Goal: Task Accomplishment & Management: Use online tool/utility

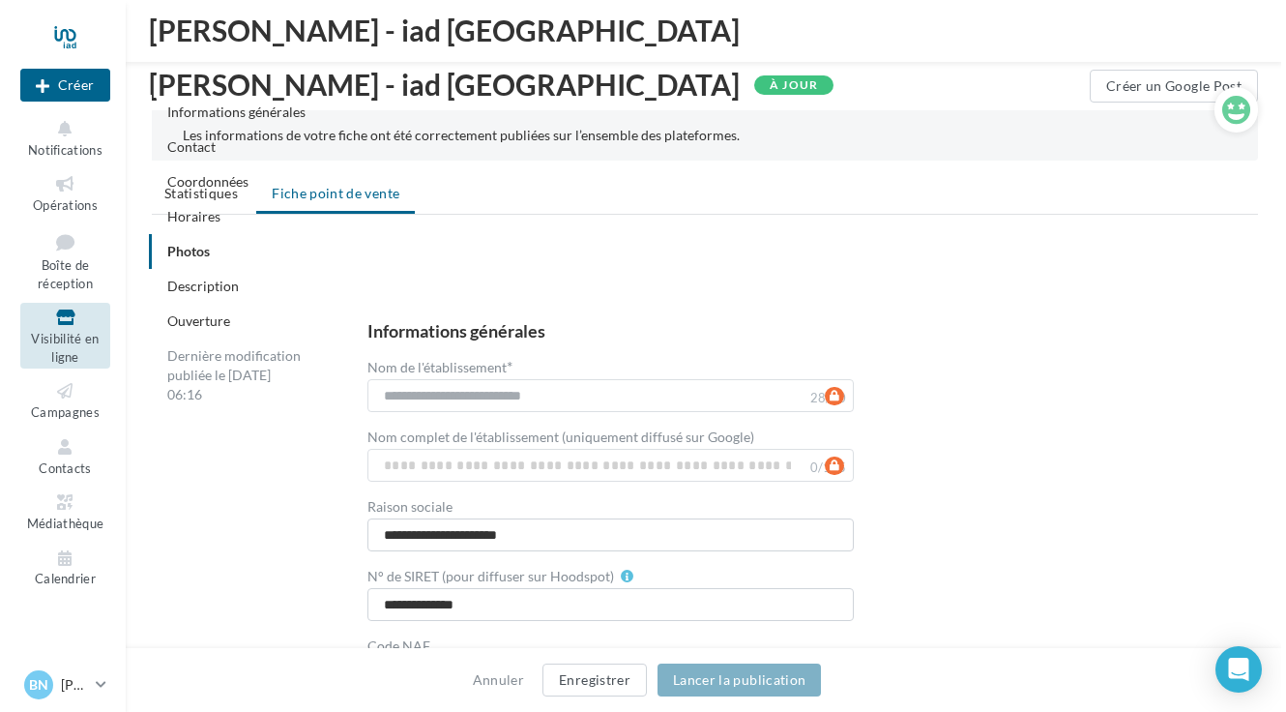
scroll to position [2514, 0]
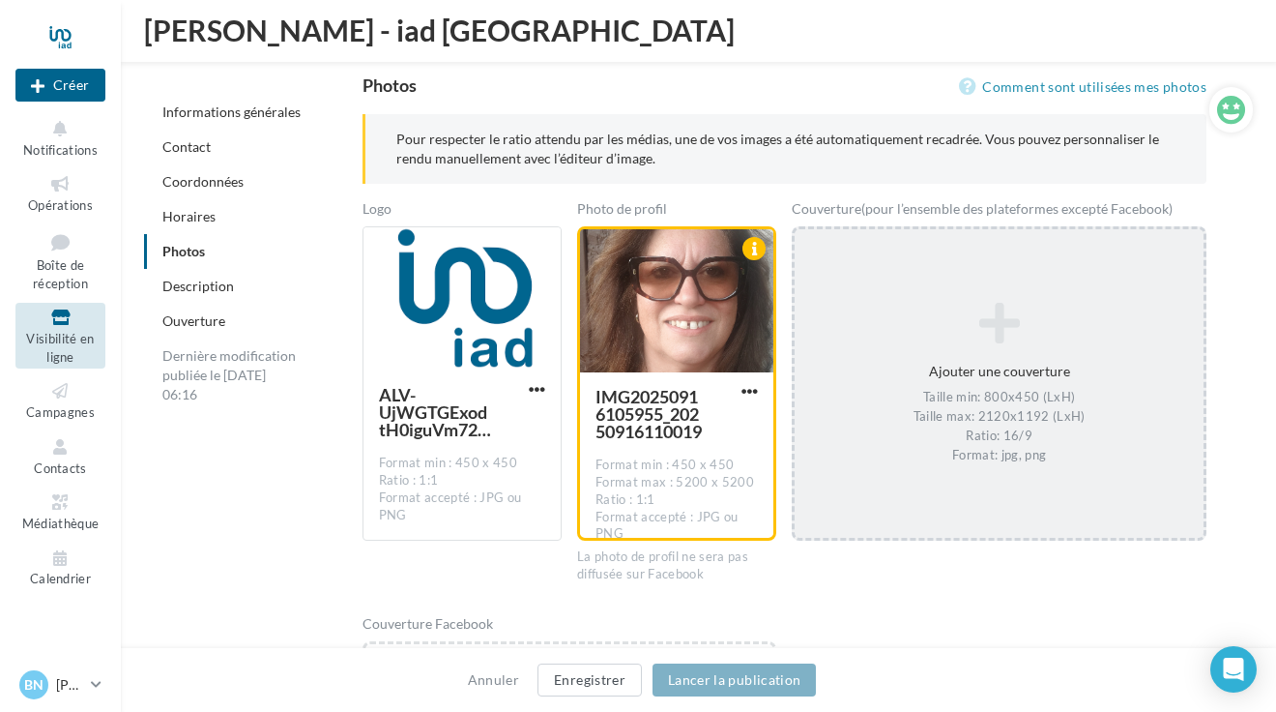
click at [1002, 348] on div "Ajouter une couverture Taille min: 800x450 (LxH) Taille max: 2120x1192 (LxH) Ra…" at bounding box center [999, 384] width 409 height 182
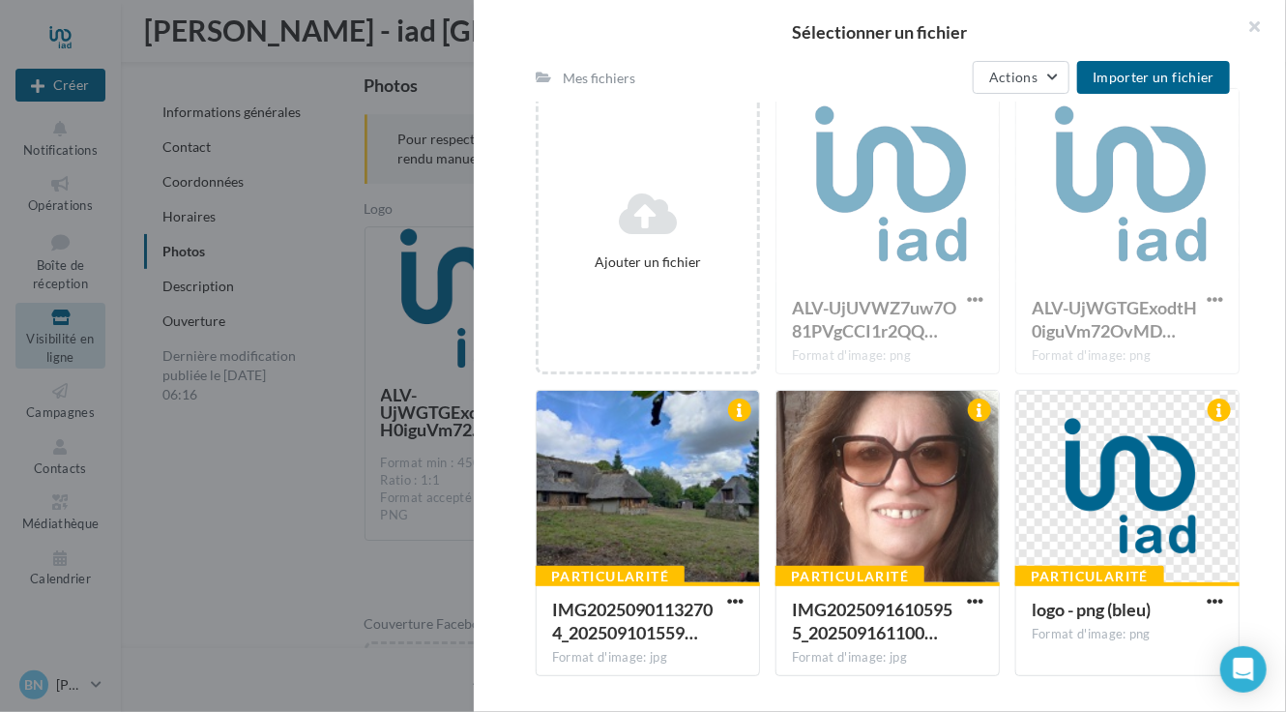
scroll to position [0, 0]
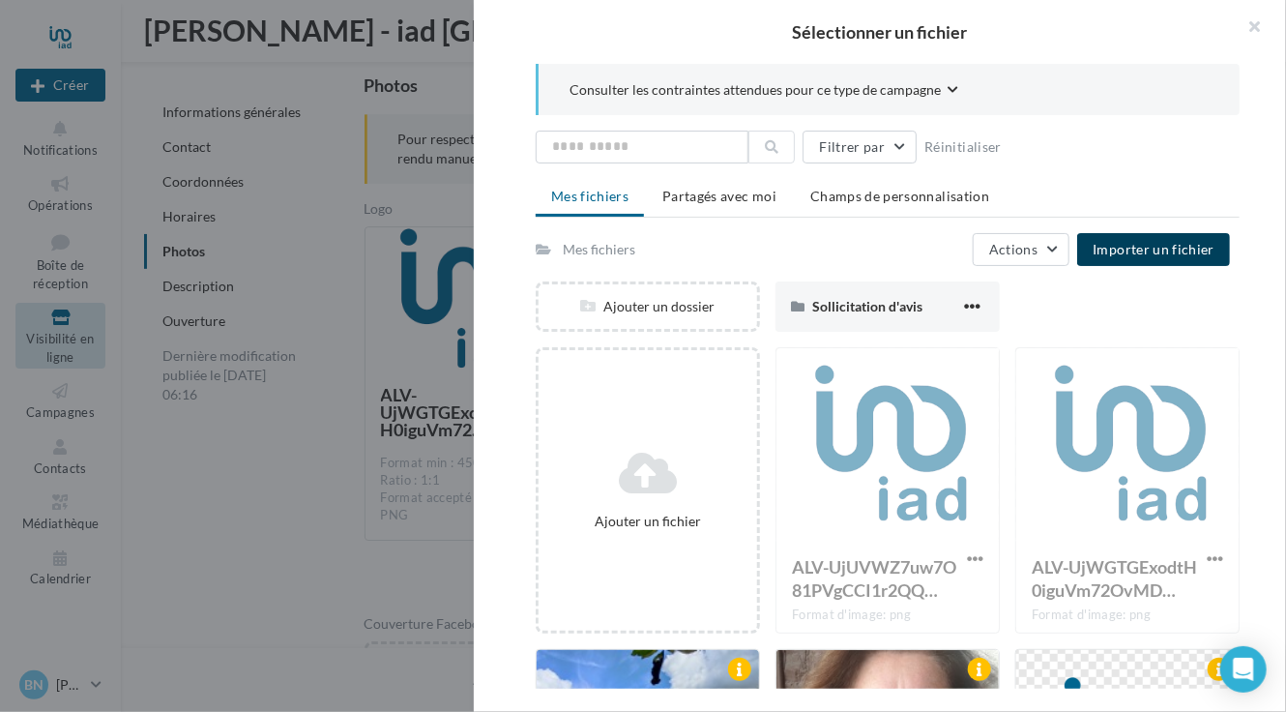
click at [1133, 247] on span "Importer un fichier" at bounding box center [1153, 249] width 122 height 16
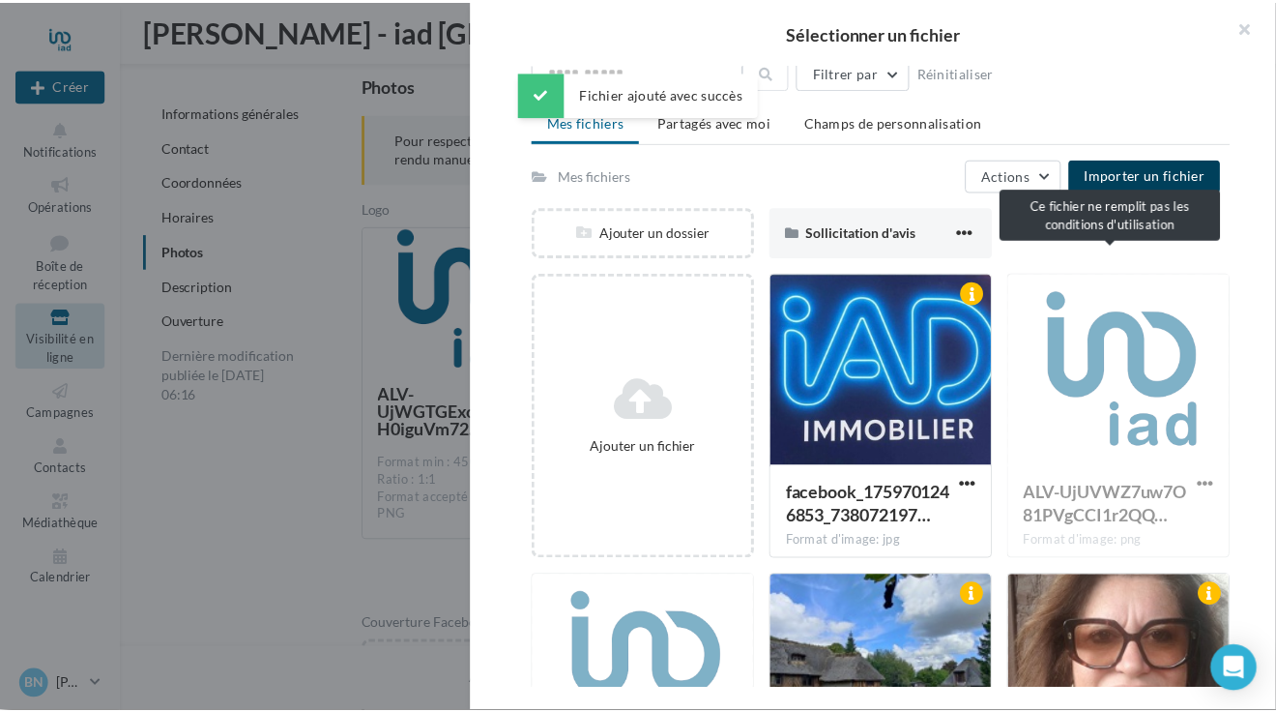
scroll to position [97, 0]
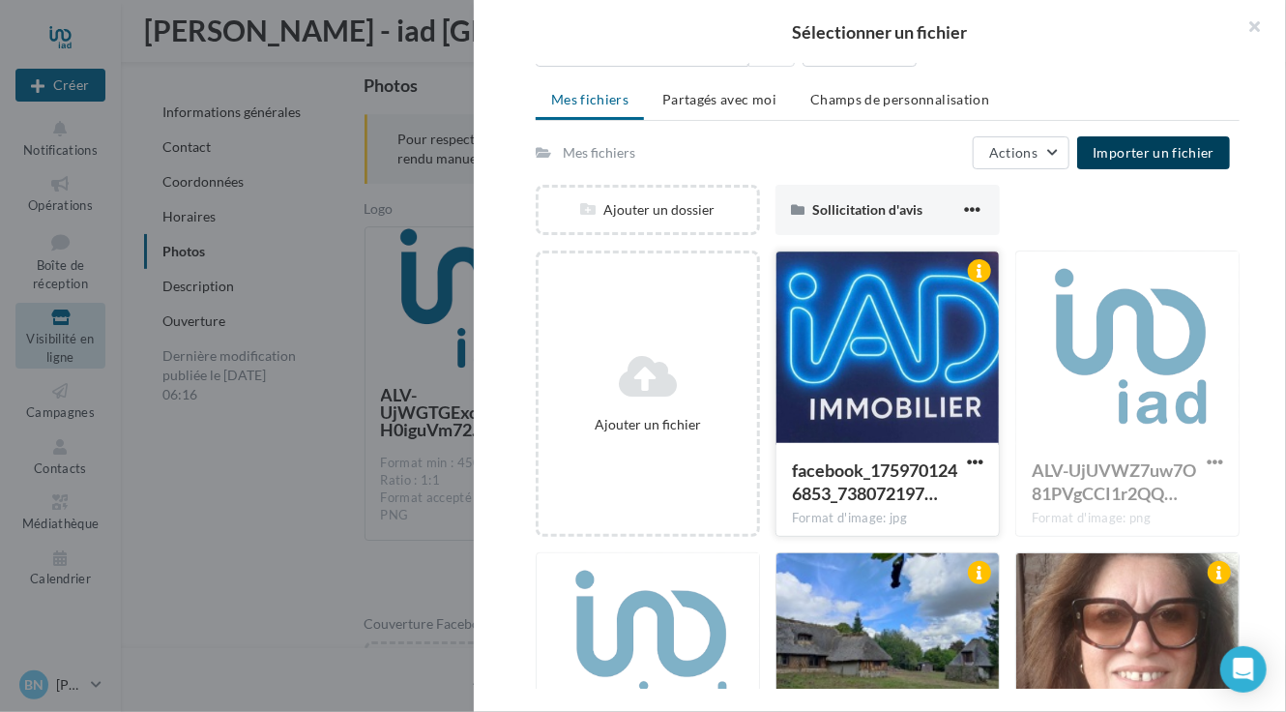
click at [856, 336] on div at bounding box center [887, 347] width 222 height 193
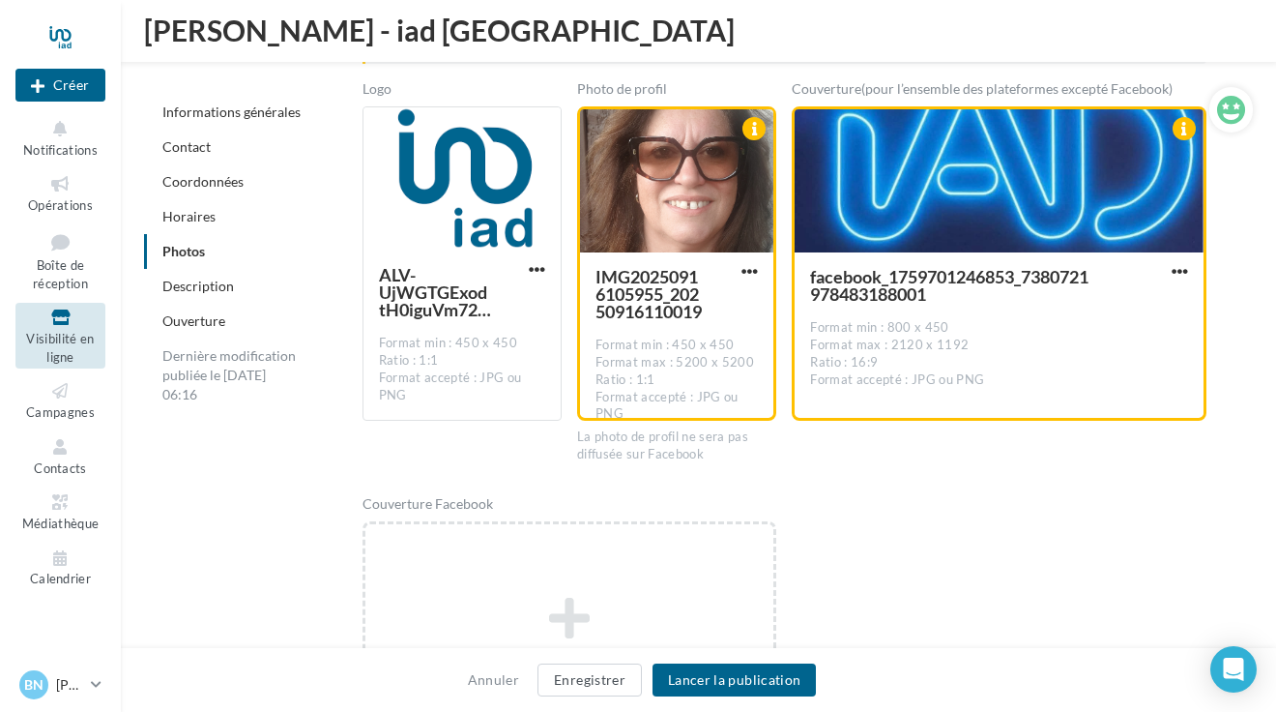
scroll to position [2707, 0]
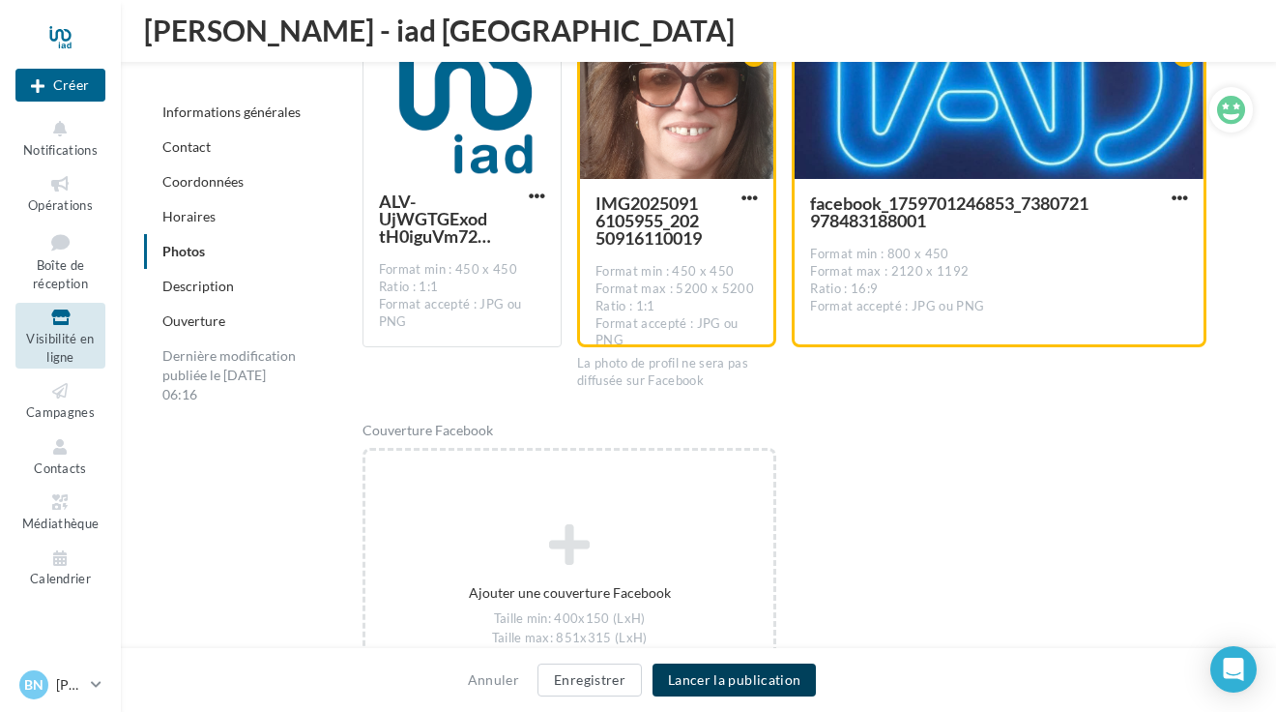
click at [716, 684] on button "Lancer la publication" at bounding box center [734, 679] width 163 height 33
click at [741, 674] on button "Lancer la publication" at bounding box center [734, 679] width 163 height 33
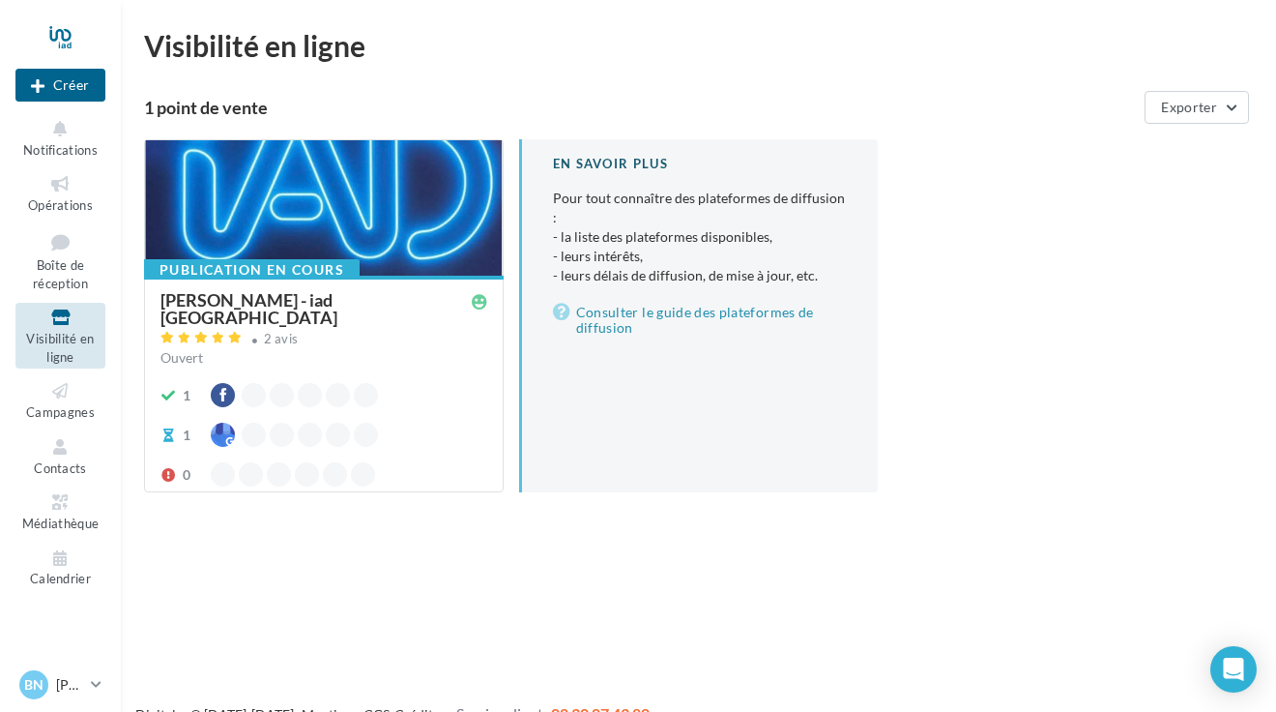
click at [249, 383] on div at bounding box center [254, 395] width 24 height 24
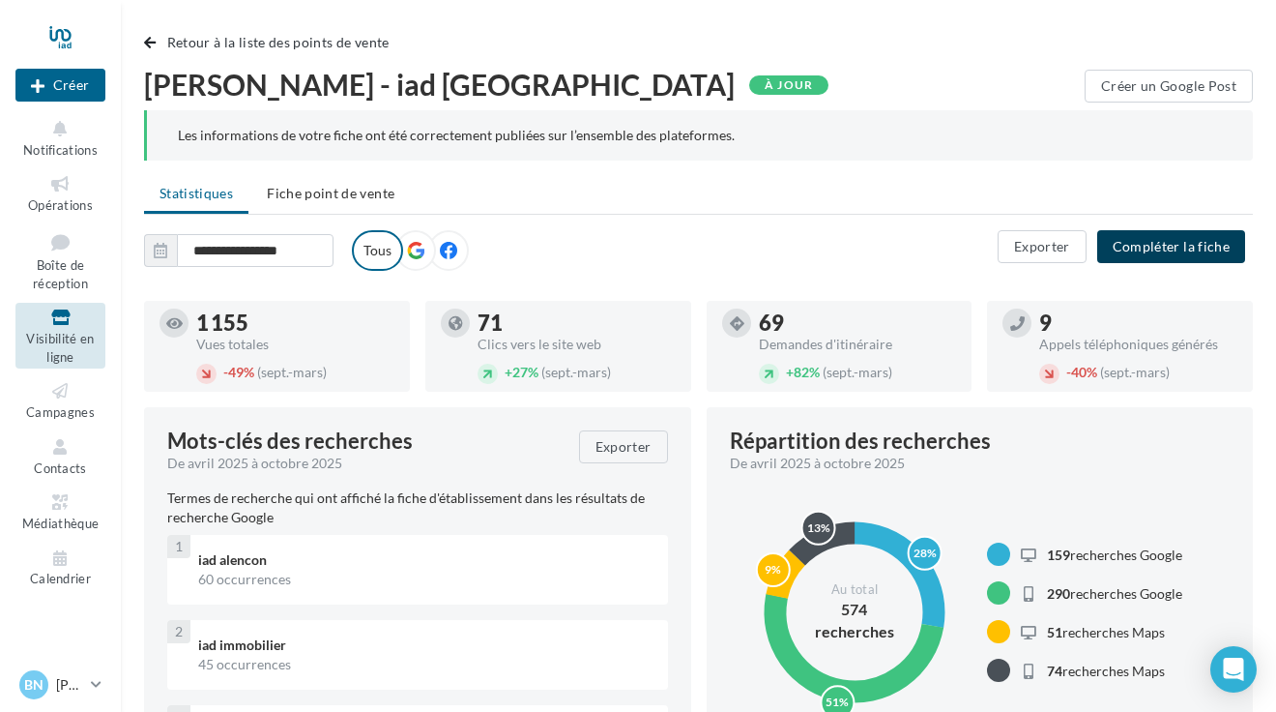
click at [1146, 247] on button "Compléter la fiche" at bounding box center [1171, 246] width 148 height 33
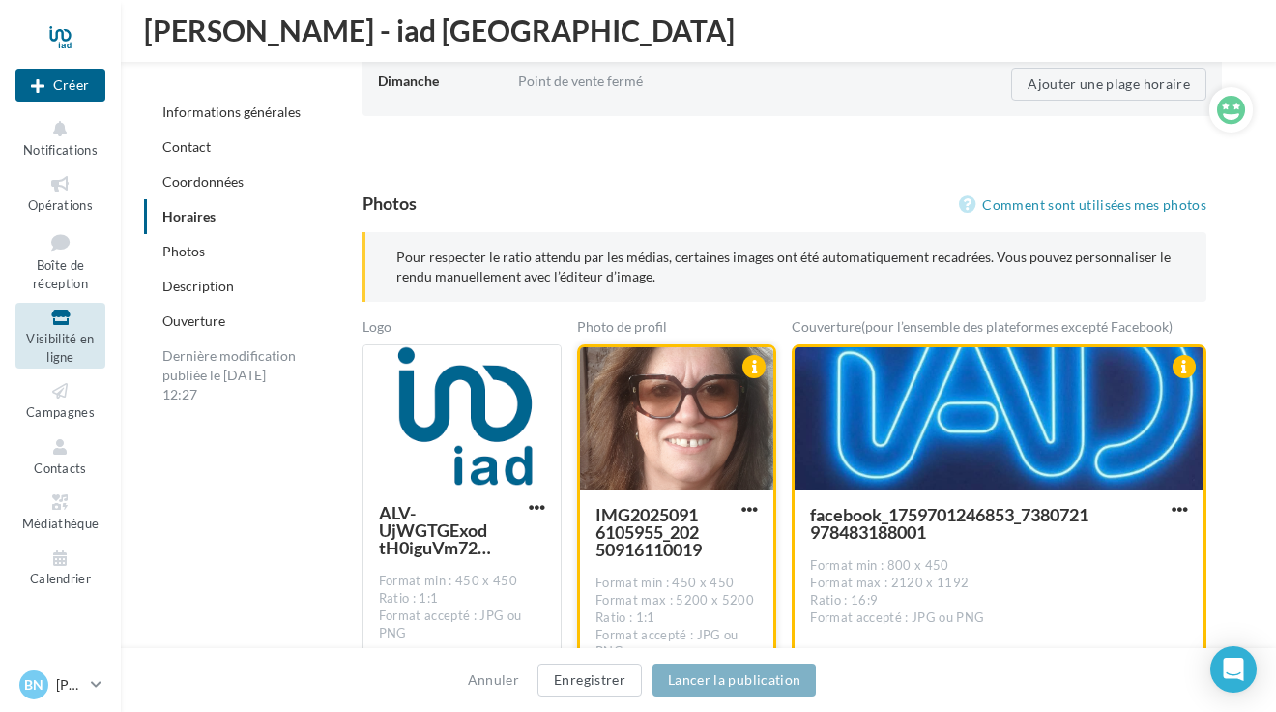
scroll to position [2365, 0]
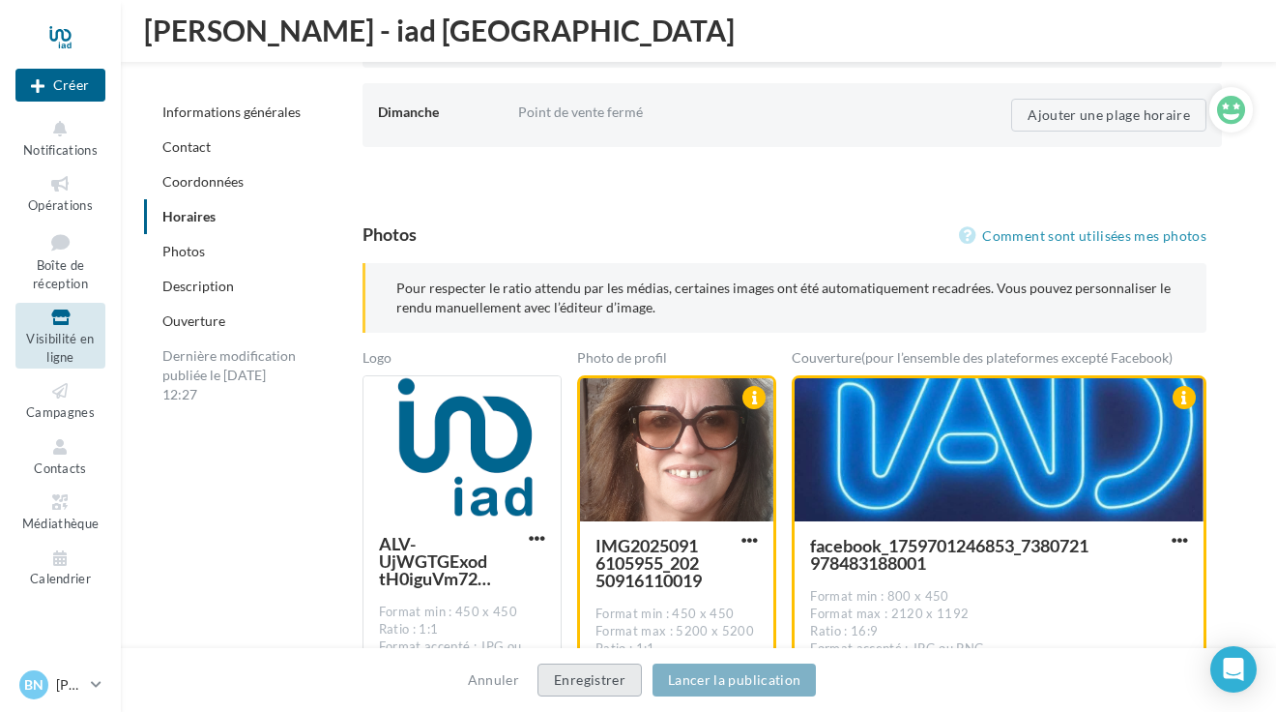
click at [611, 680] on button "Enregistrer" at bounding box center [590, 679] width 104 height 33
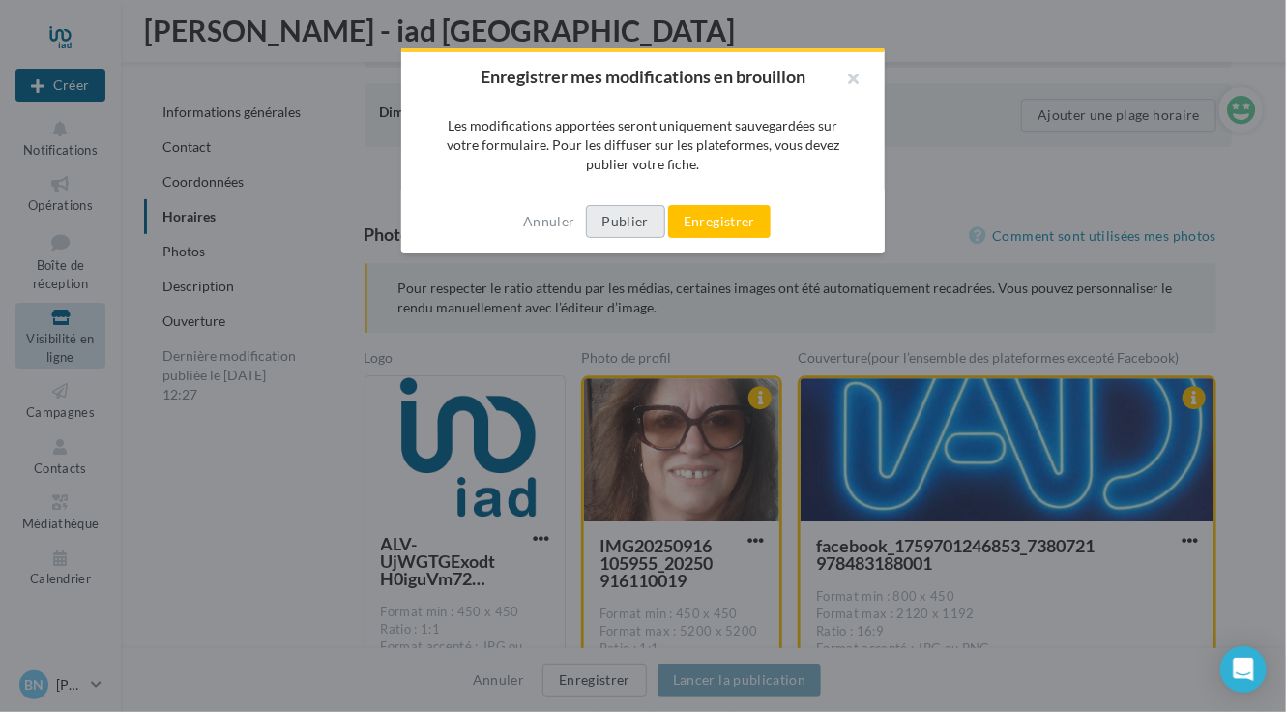
click at [634, 224] on button "Publier" at bounding box center [625, 221] width 79 height 33
